Goal: Communication & Community: Answer question/provide support

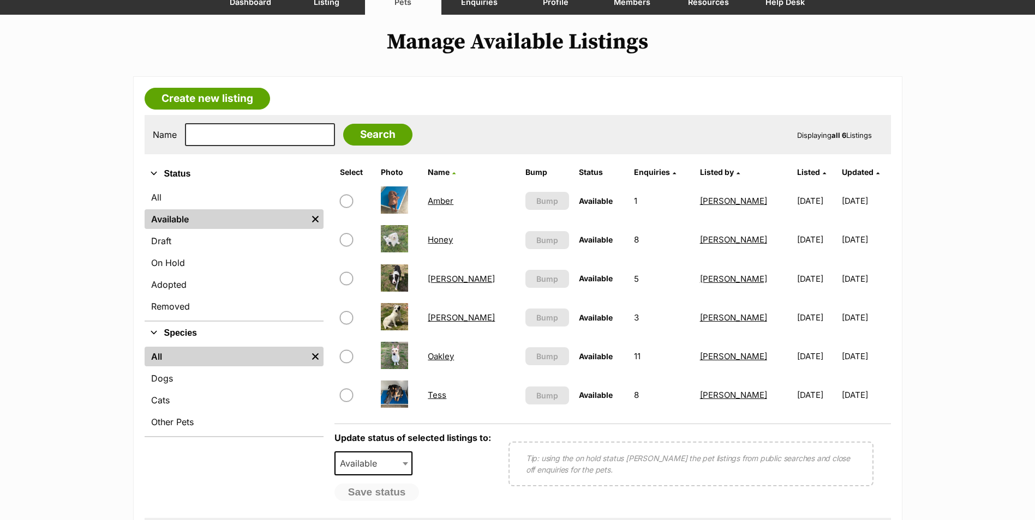
click at [454, 319] on link "[PERSON_NAME]" at bounding box center [461, 318] width 67 height 10
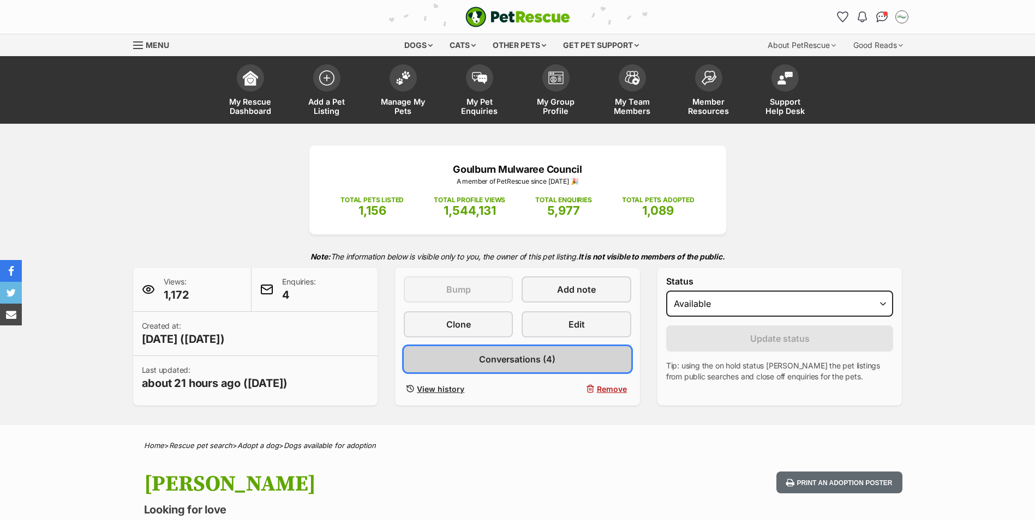
click at [517, 364] on span "Conversations (4)" at bounding box center [517, 359] width 76 height 13
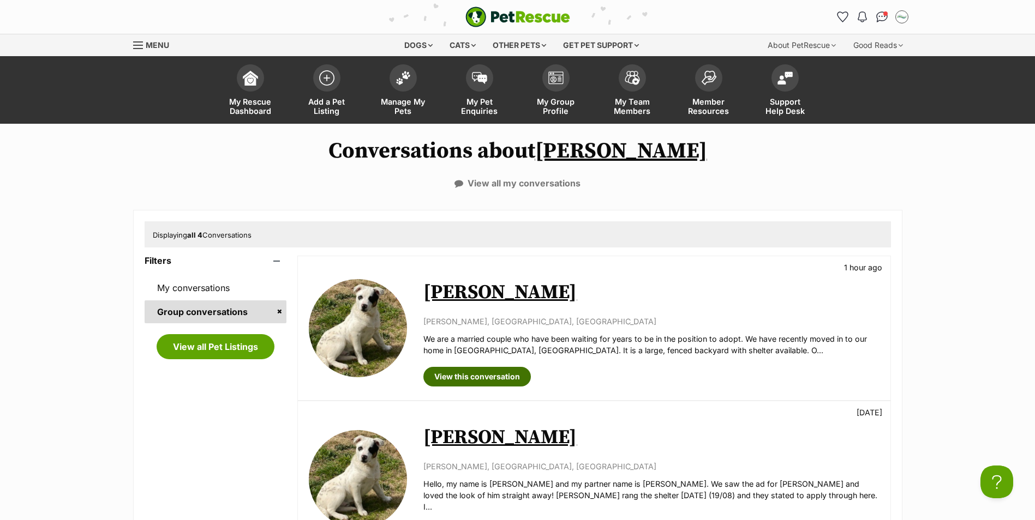
click at [501, 379] on link "View this conversation" at bounding box center [476, 377] width 107 height 20
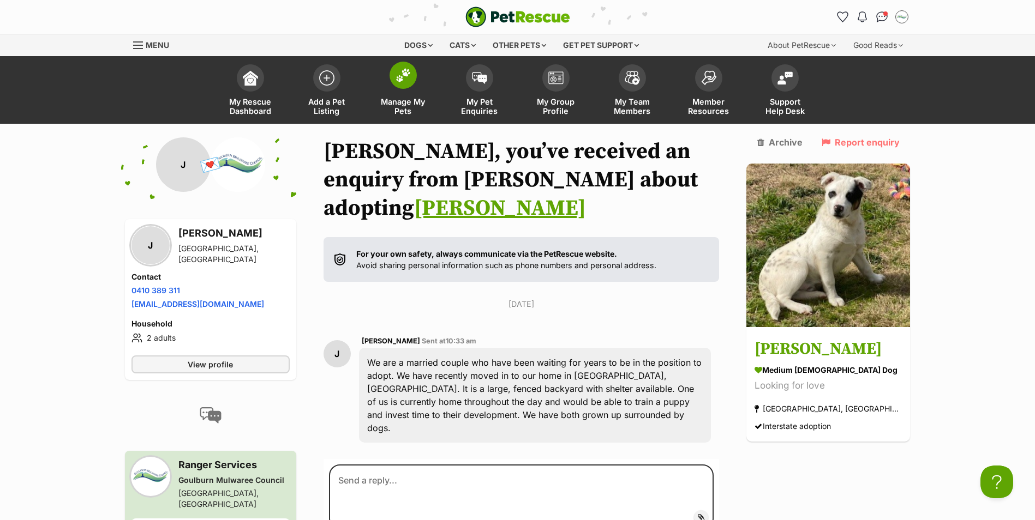
click at [405, 106] on span "Manage My Pets" at bounding box center [403, 106] width 49 height 19
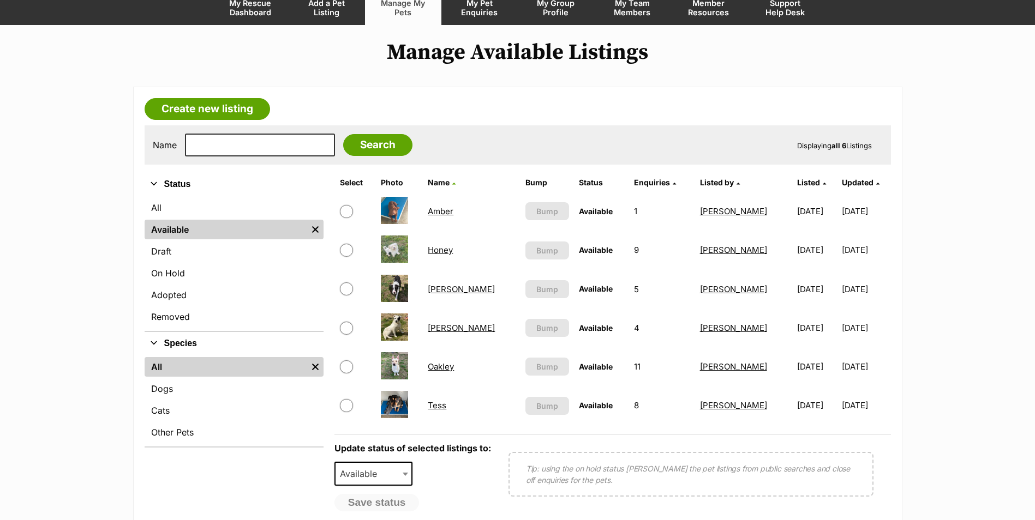
scroll to position [109, 0]
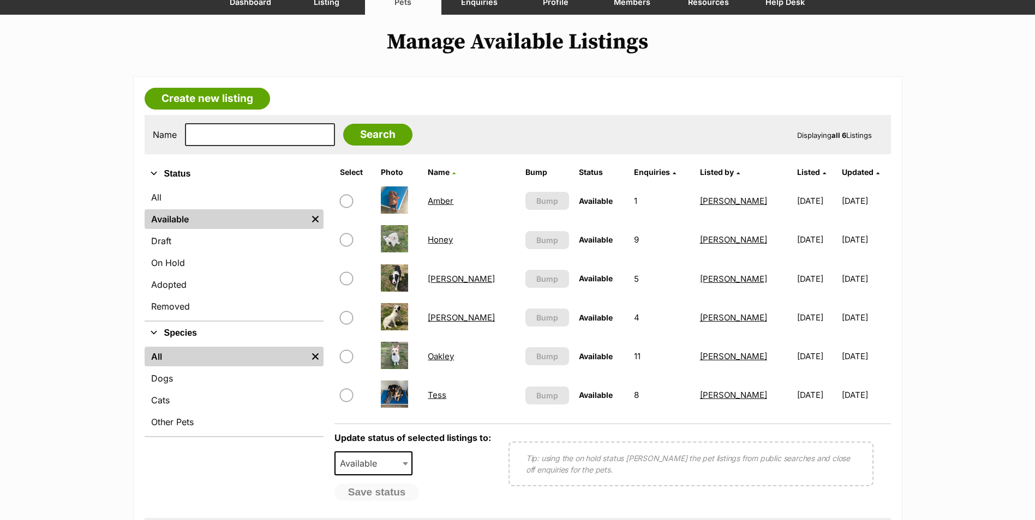
click at [441, 243] on link "Honey" at bounding box center [440, 240] width 25 height 10
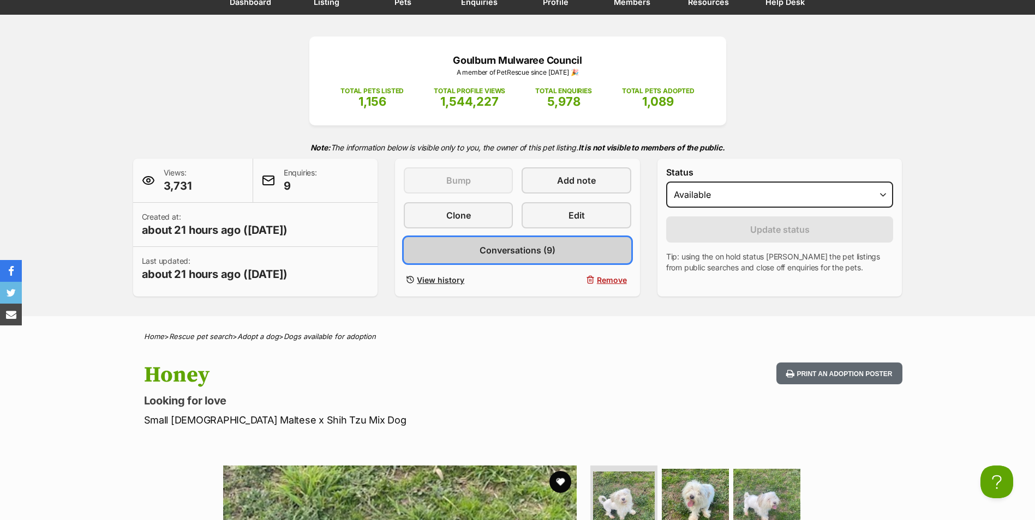
click at [529, 254] on span "Conversations (9)" at bounding box center [517, 250] width 76 height 13
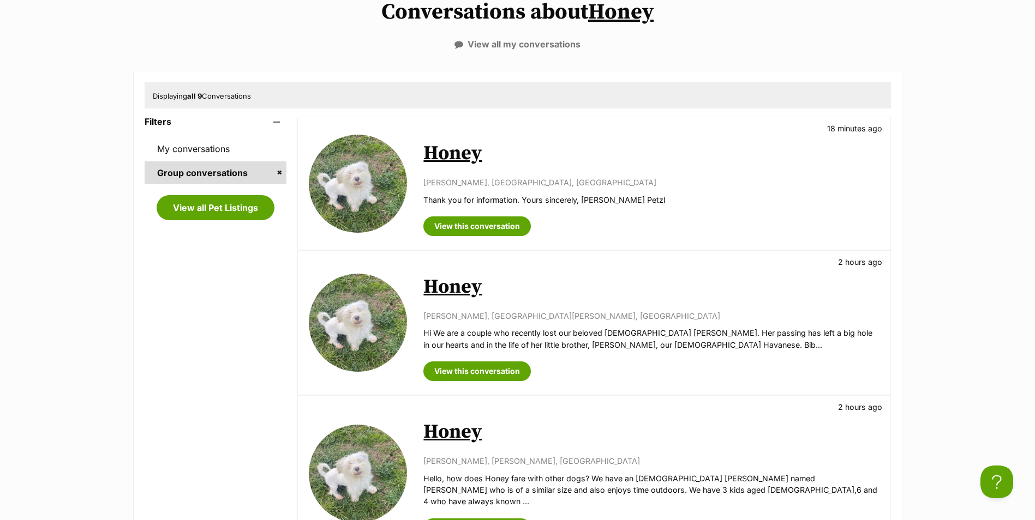
scroll to position [164, 0]
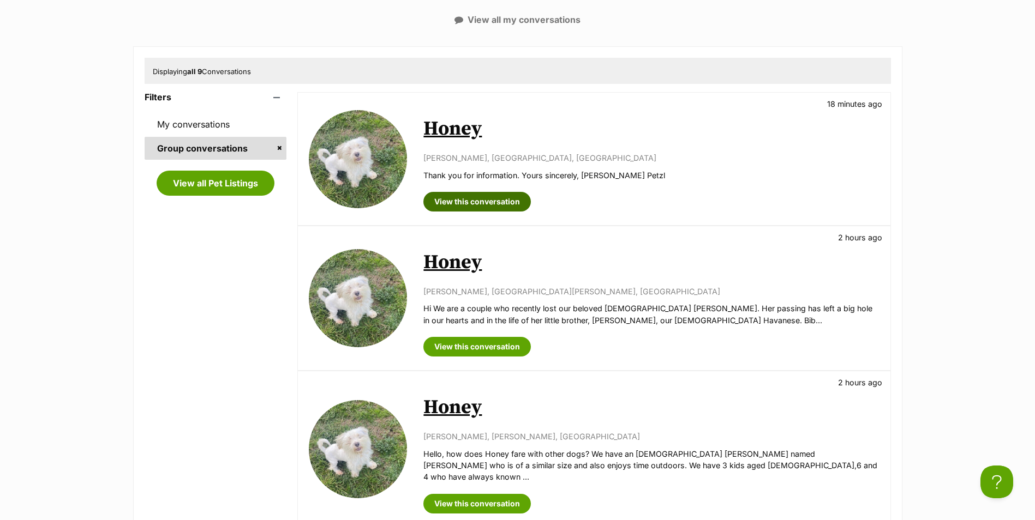
click at [477, 199] on link "View this conversation" at bounding box center [476, 202] width 107 height 20
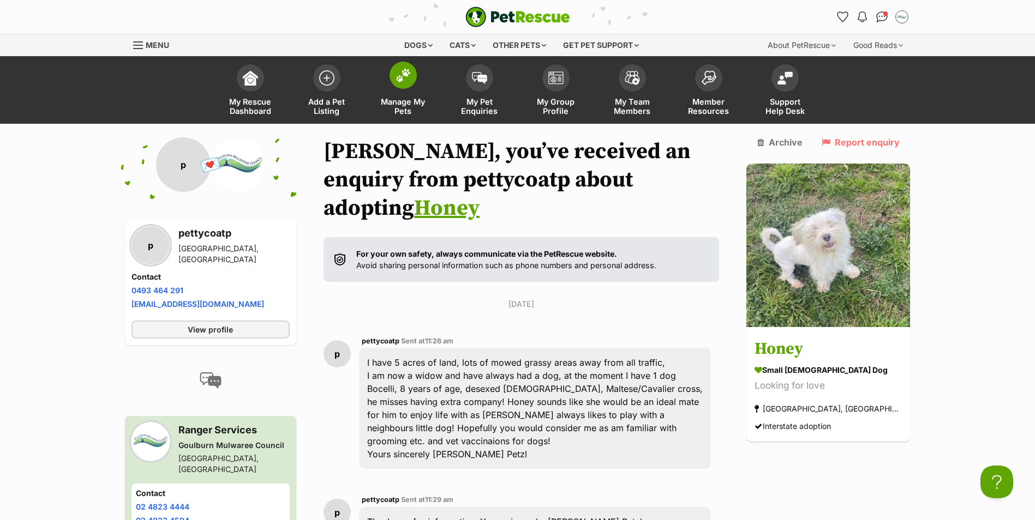
click at [400, 82] on span at bounding box center [402, 75] width 27 height 27
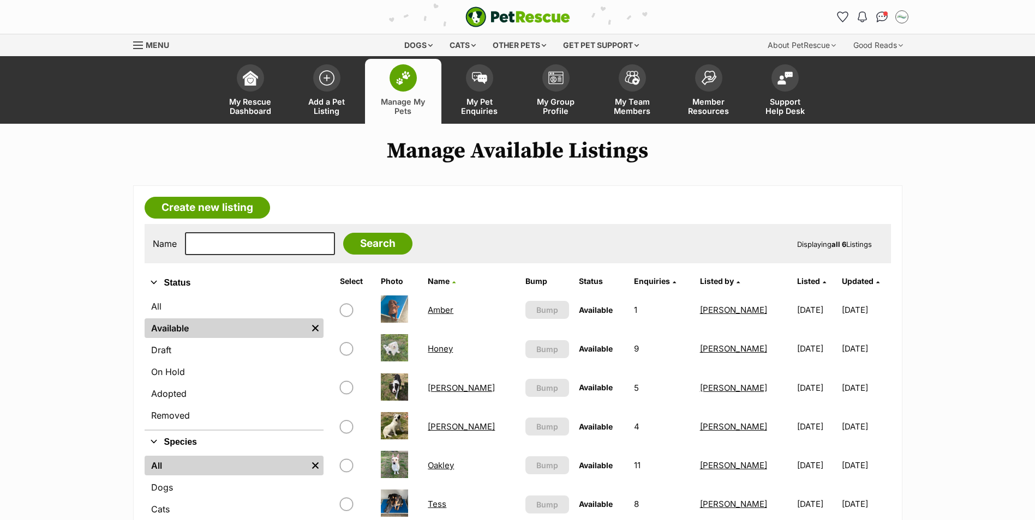
scroll to position [55, 0]
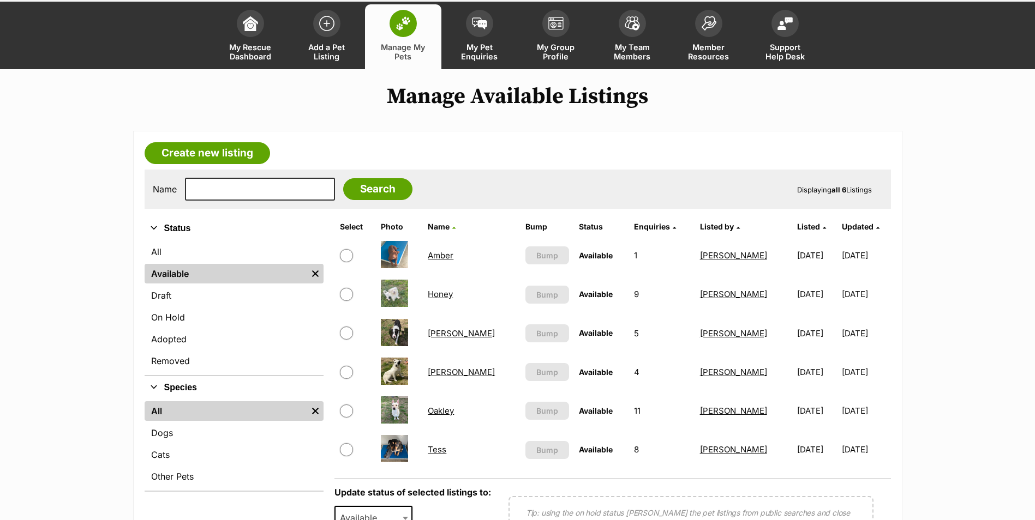
click at [446, 255] on link "Amber" at bounding box center [441, 255] width 26 height 10
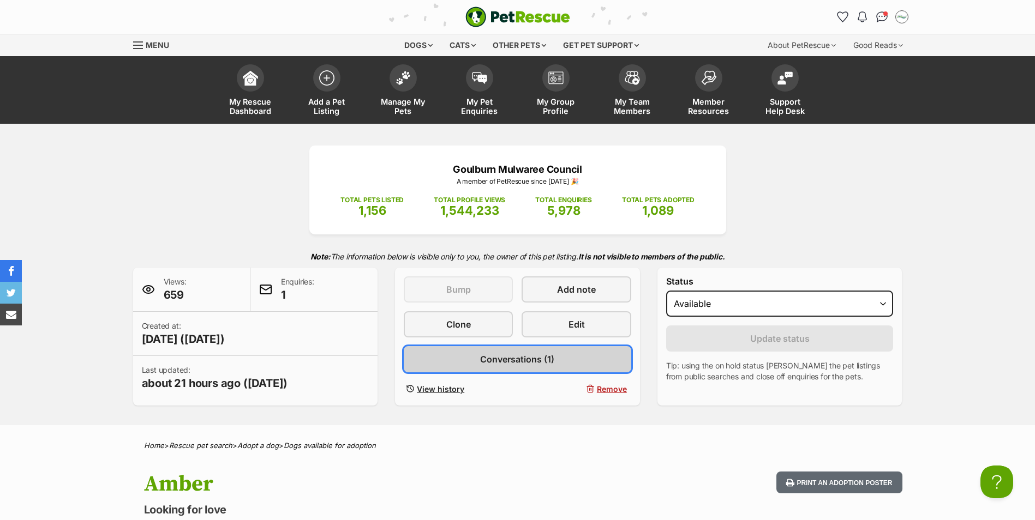
click at [535, 364] on span "Conversations (1)" at bounding box center [517, 359] width 74 height 13
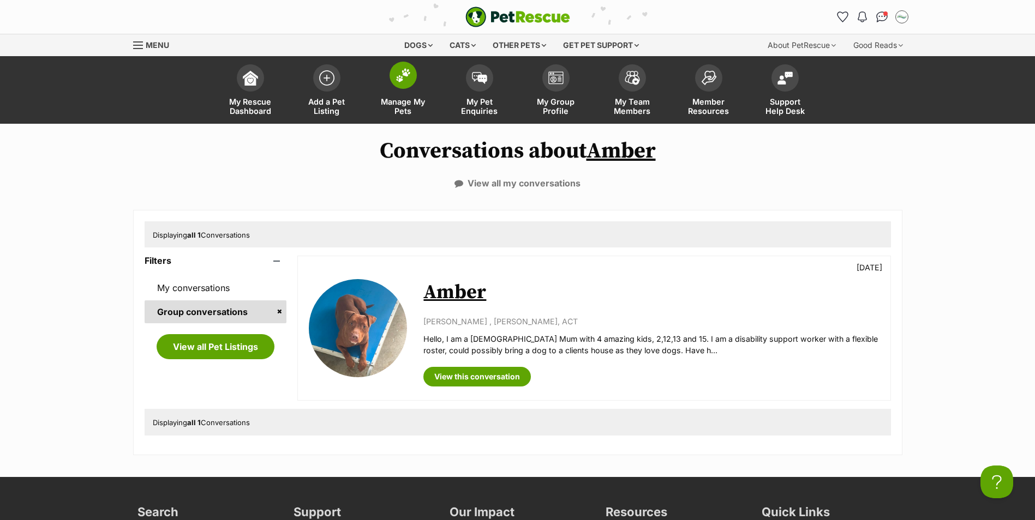
click at [406, 83] on span at bounding box center [402, 75] width 27 height 27
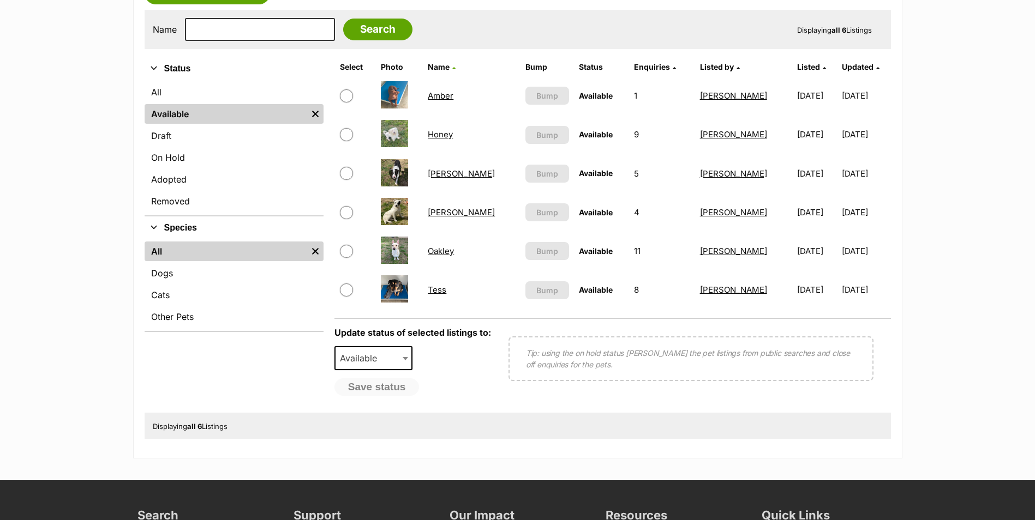
scroll to position [218, 0]
